Goal: Find specific page/section: Find specific page/section

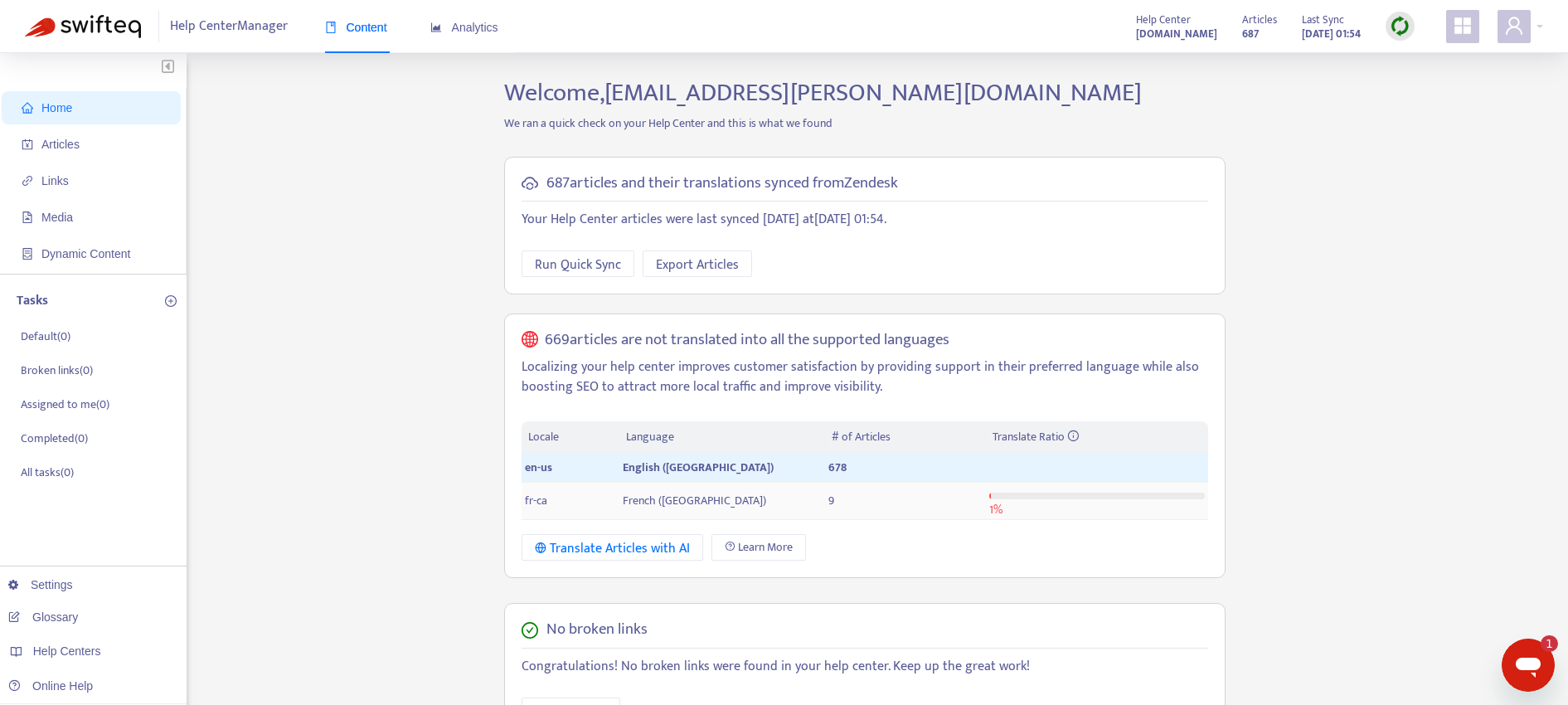
click at [541, 499] on span "fr-ca" at bounding box center [536, 500] width 22 height 19
click at [657, 501] on span "French (Canada)" at bounding box center [694, 500] width 143 height 19
click at [65, 151] on span "Articles" at bounding box center [94, 144] width 146 height 33
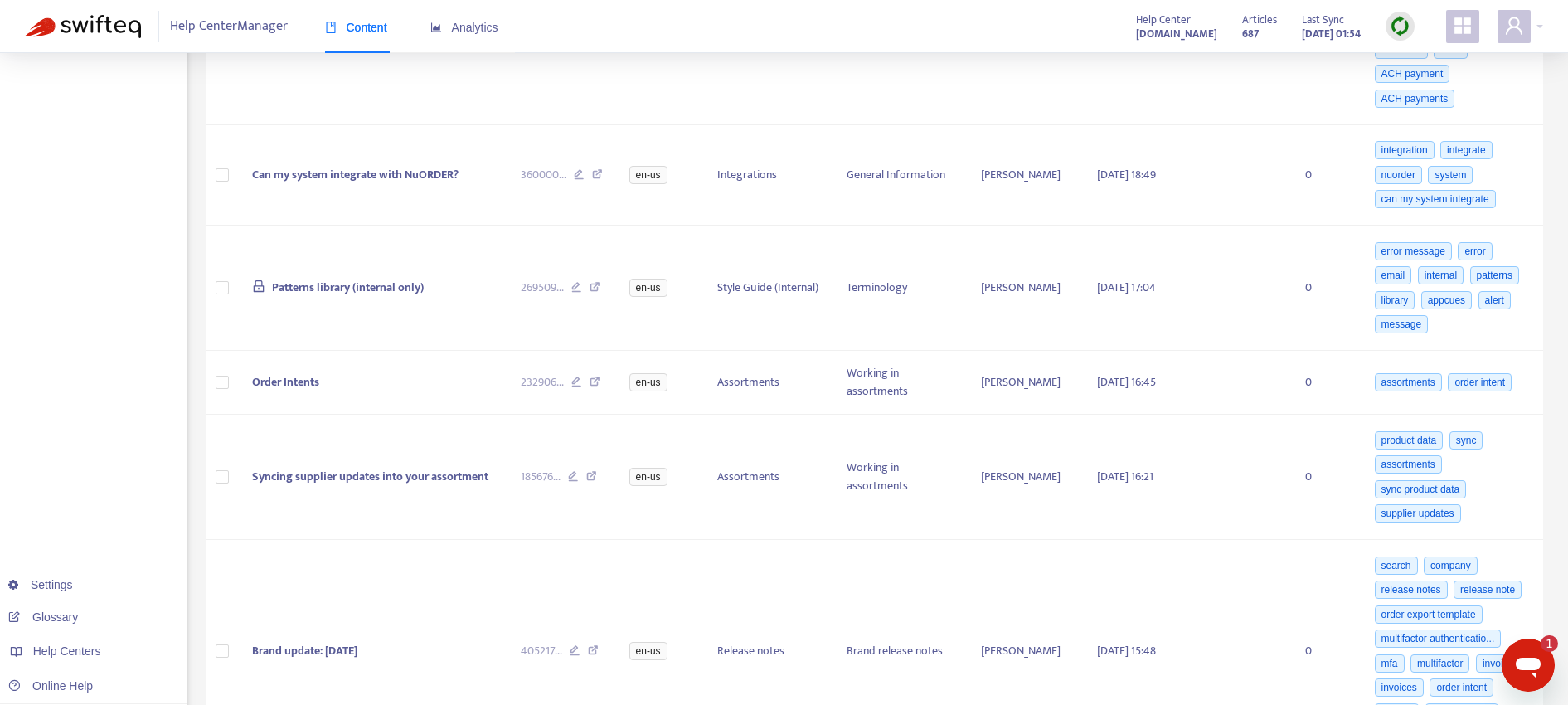
scroll to position [1077, 0]
